Goal: Entertainment & Leisure: Consume media (video, audio)

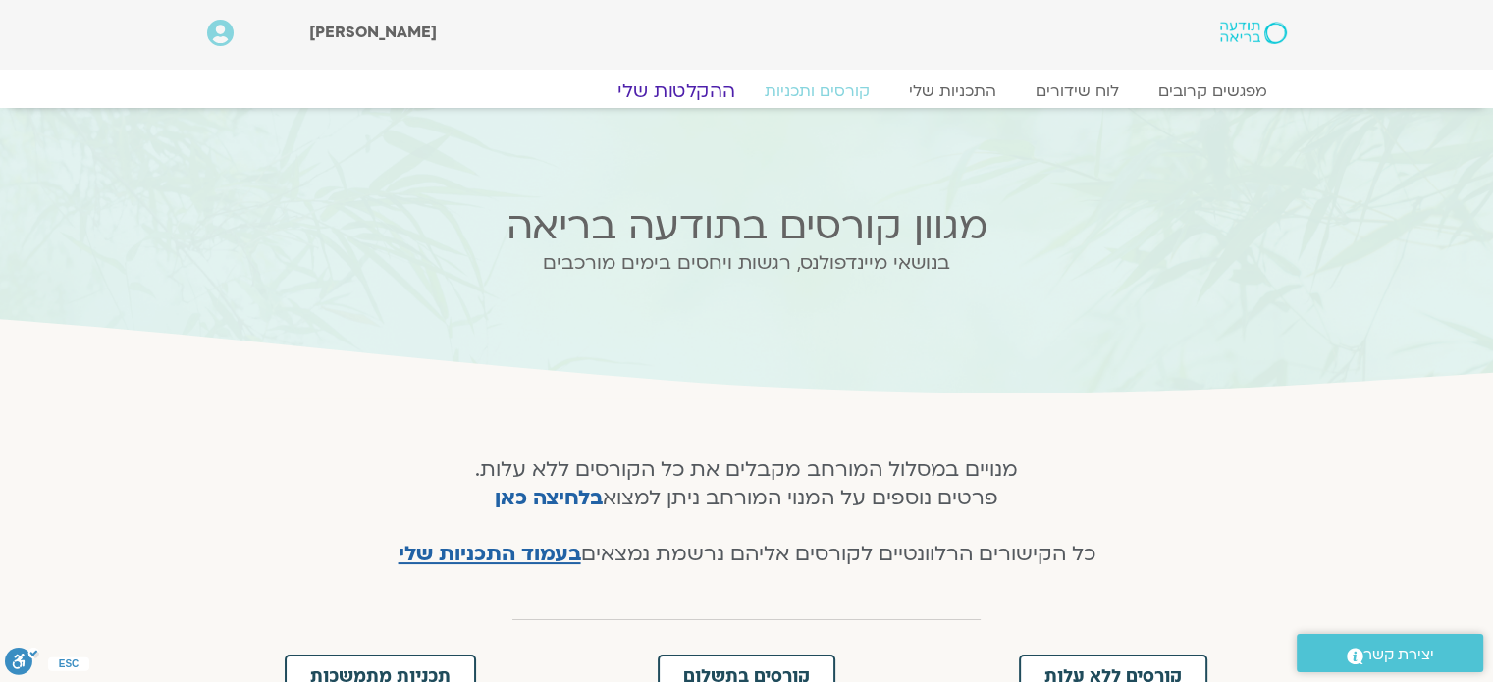
click at [676, 87] on link "ההקלטות שלי" at bounding box center [676, 92] width 165 height 24
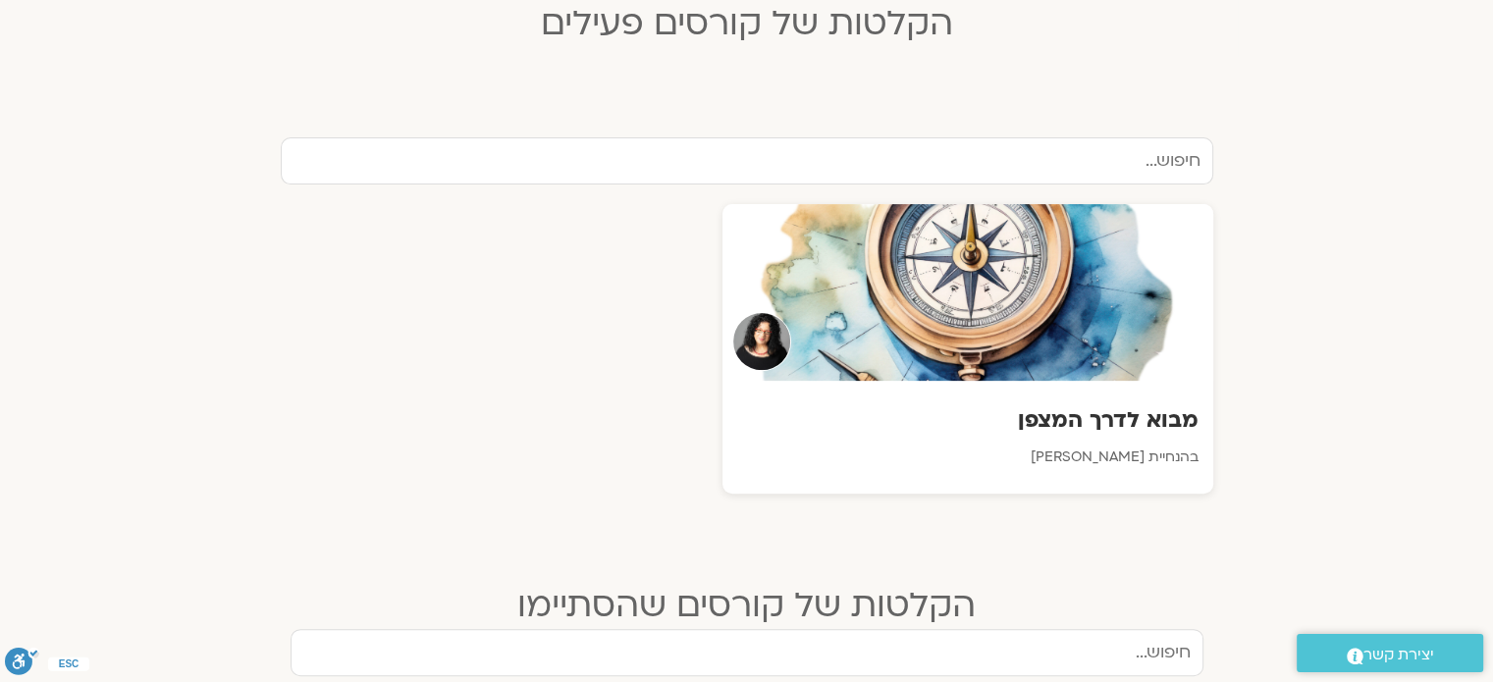
scroll to position [573, 0]
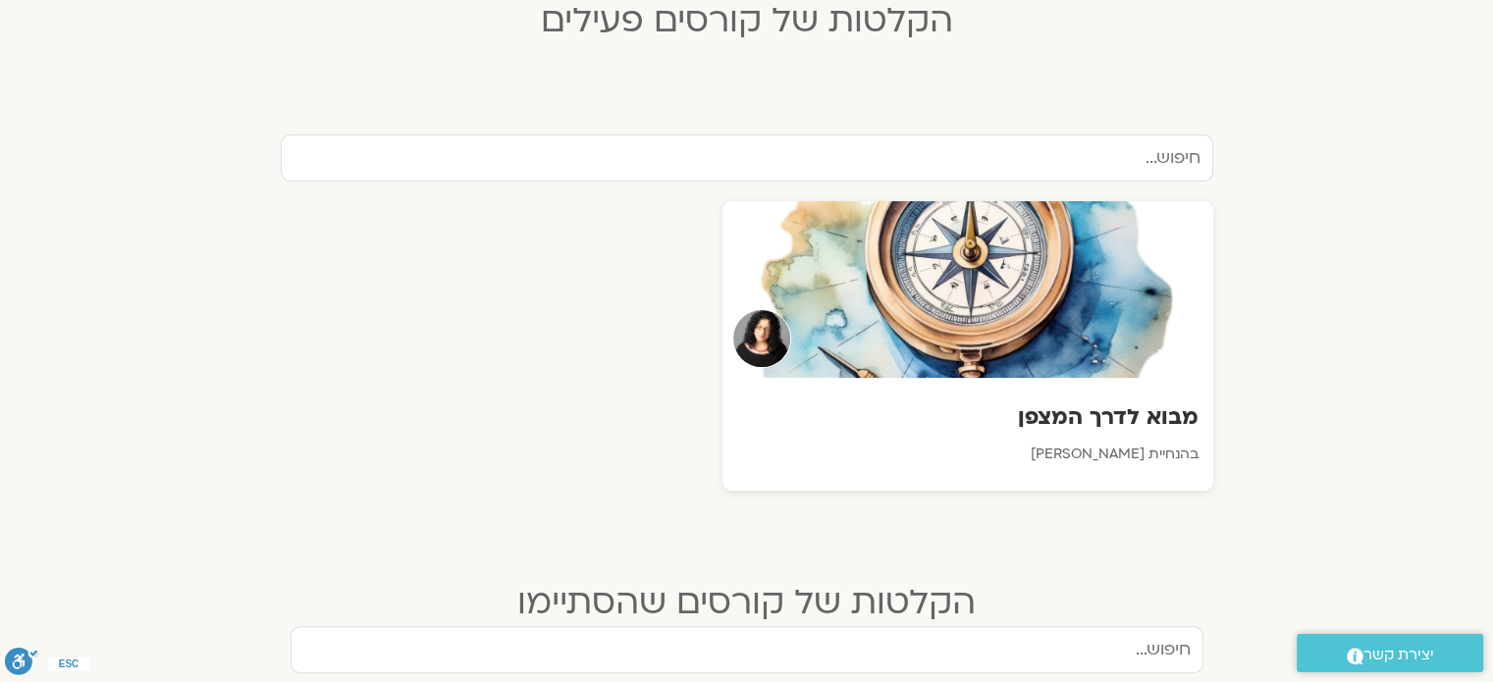
drag, startPoint x: 1507, startPoint y: 90, endPoint x: 1507, endPoint y: 244, distance: 154.1
click at [1492, 244] on html "דלג לתוכן שלום גלית Main Menu אזור אישי הזמנות התנתקות פרטי המורה הוספת אירוע מ…" at bounding box center [746, 638] width 1493 height 2422
click at [900, 257] on div at bounding box center [968, 289] width 496 height 179
